Goal: Find specific page/section: Find specific page/section

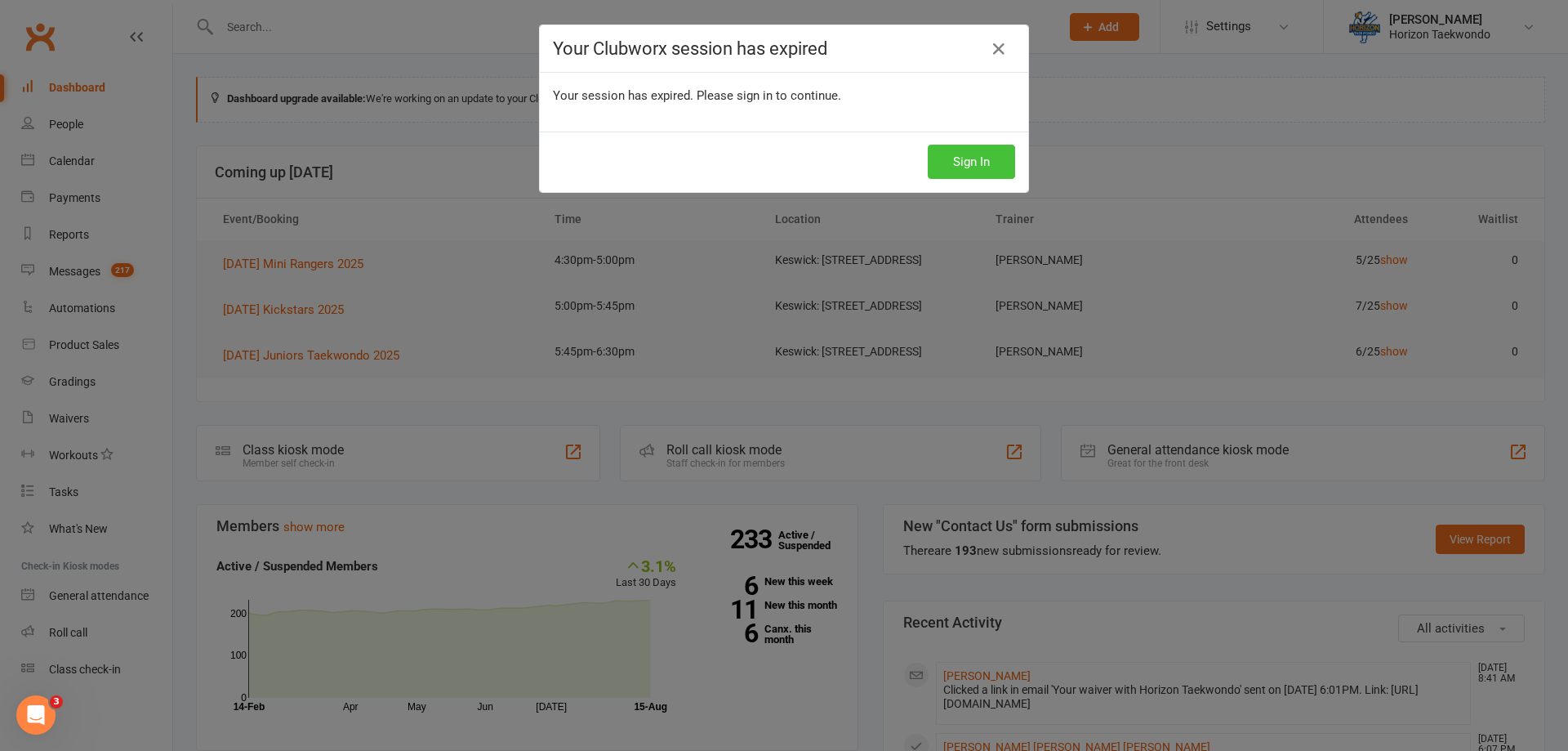
click at [964, 157] on button "Sign In" at bounding box center [971, 162] width 87 height 35
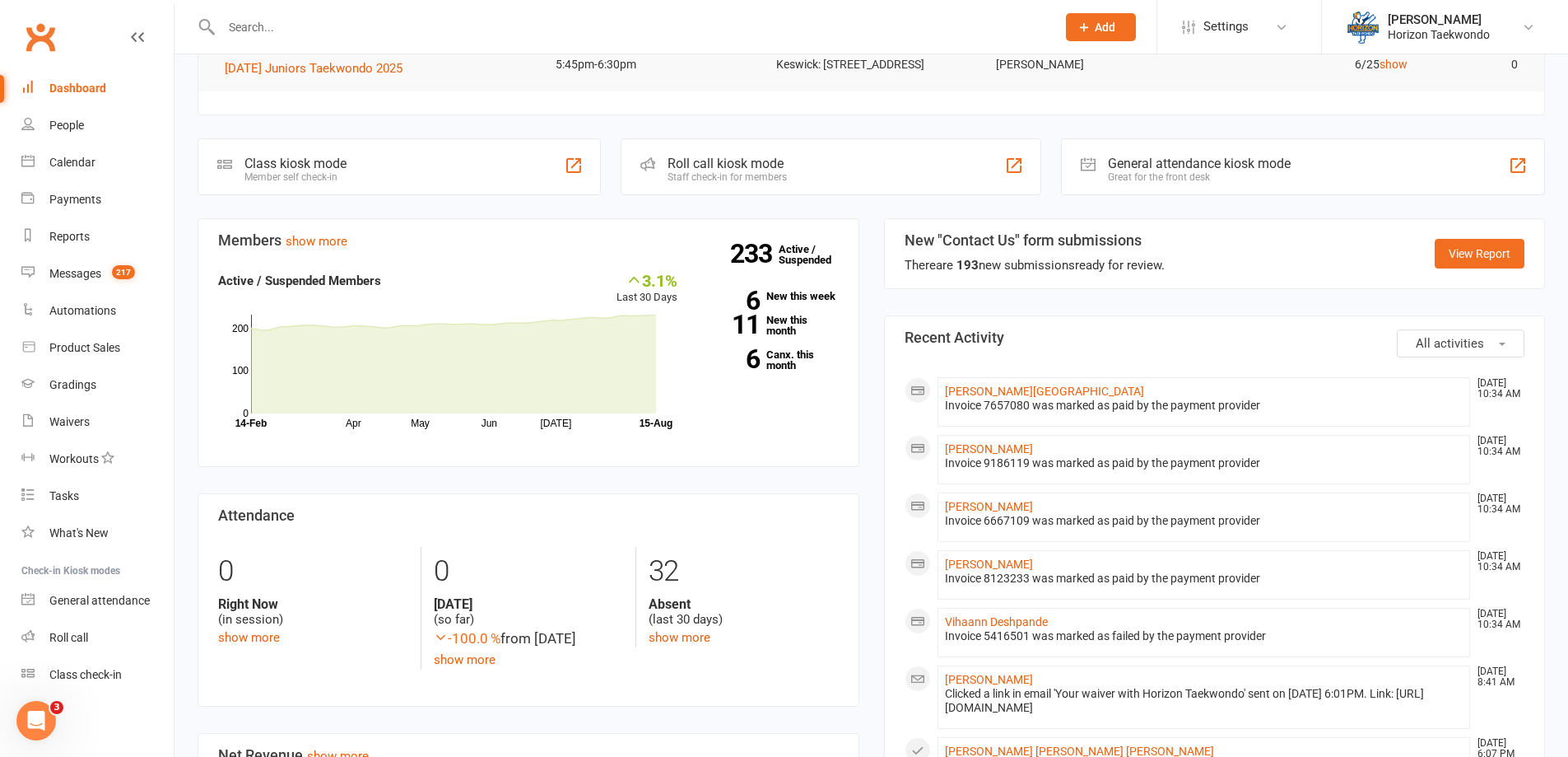
scroll to position [329, 0]
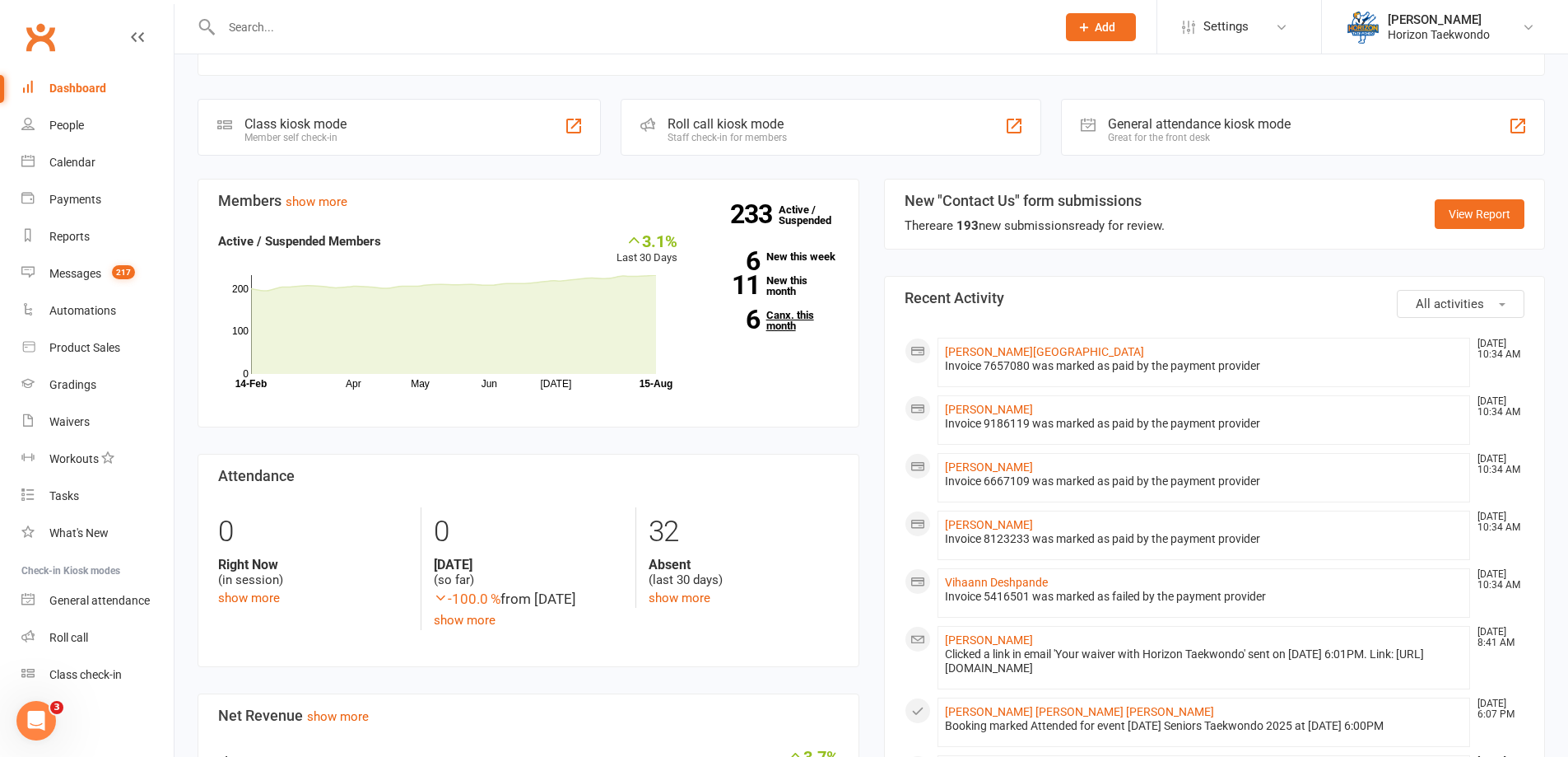
click at [788, 331] on link "6 Canx. this month" at bounding box center [770, 320] width 137 height 22
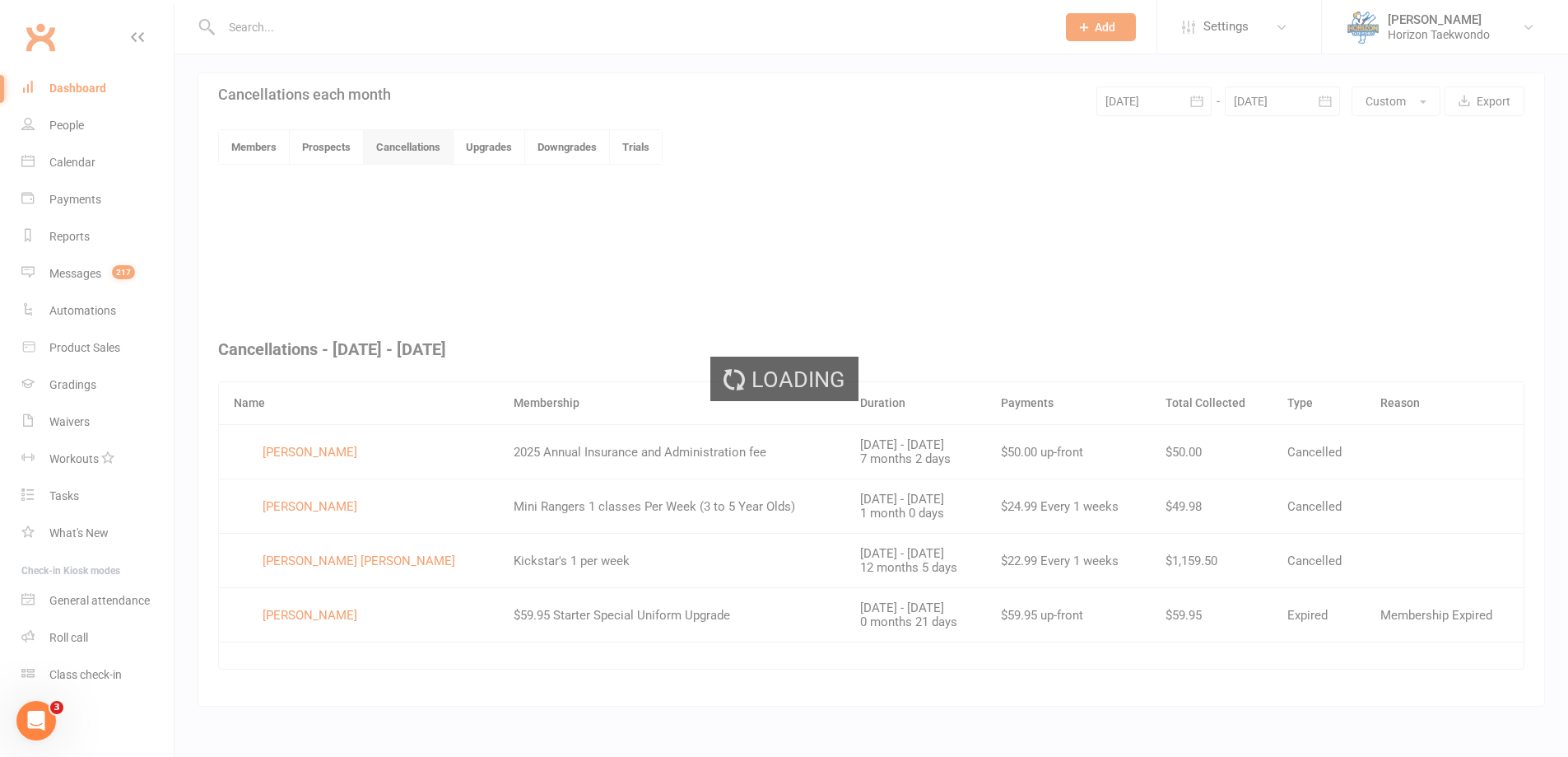
scroll to position [349, 0]
